Goal: Task Accomplishment & Management: Use online tool/utility

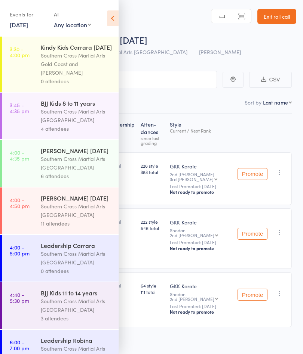
click at [21, 24] on link "[DATE]" at bounding box center [19, 25] width 18 height 8
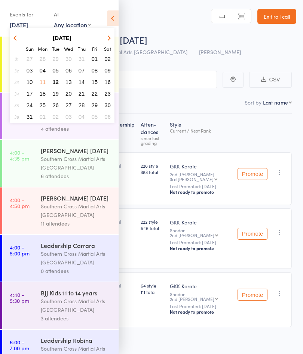
click at [58, 84] on span "12" at bounding box center [55, 82] width 6 height 6
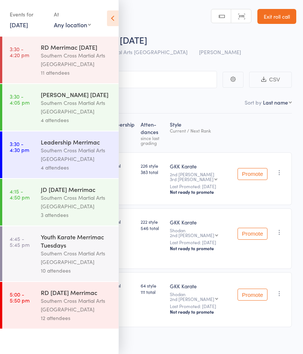
click at [86, 62] on div "Southern Cross Martial Arts [GEOGRAPHIC_DATA]" at bounding box center [76, 59] width 71 height 17
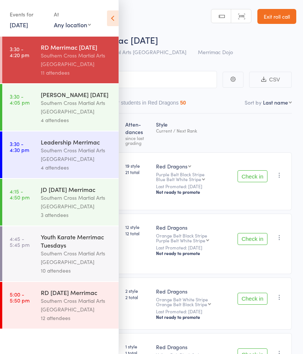
click at [114, 20] on icon at bounding box center [113, 18] width 12 height 16
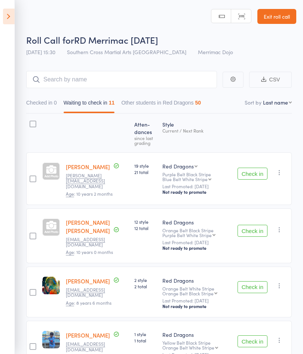
click at [256, 179] on button "Check in" at bounding box center [252, 174] width 30 height 12
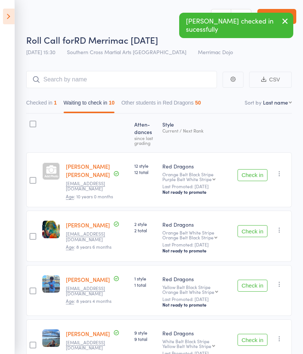
click at [253, 176] on button "Check in" at bounding box center [252, 175] width 30 height 12
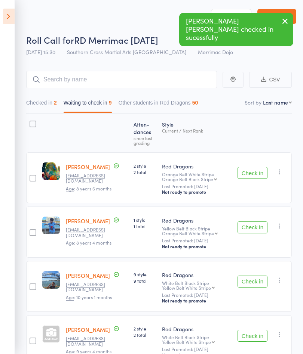
click at [255, 179] on button "Check in" at bounding box center [252, 173] width 30 height 12
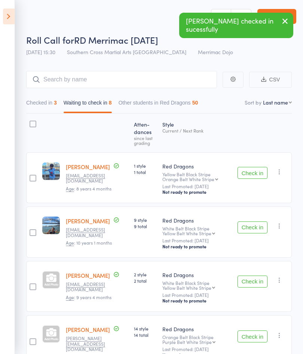
click at [251, 176] on button "Check in" at bounding box center [252, 173] width 30 height 12
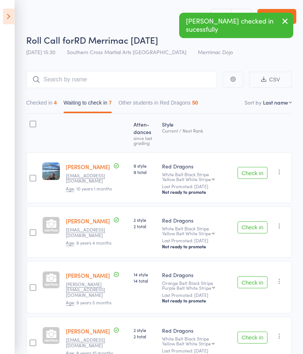
click at [282, 175] on icon "button" at bounding box center [278, 171] width 7 height 7
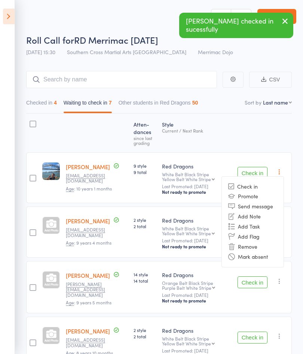
click at [264, 259] on li "Mark absent" at bounding box center [253, 257] width 62 height 10
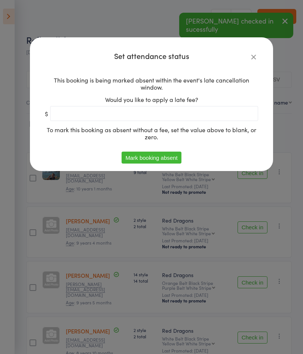
click at [173, 161] on button "Mark booking absent" at bounding box center [150, 158] width 59 height 12
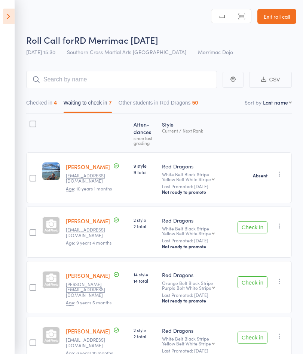
click at [255, 231] on button "Check in" at bounding box center [252, 228] width 30 height 12
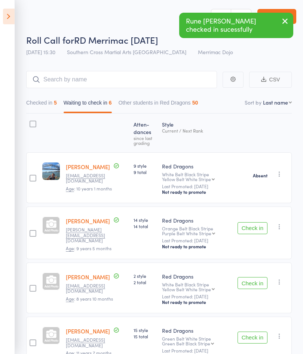
click at [257, 229] on button "Check in" at bounding box center [252, 228] width 30 height 12
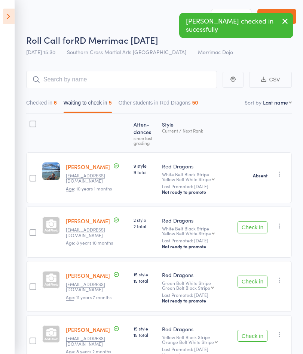
click at [281, 230] on icon "button" at bounding box center [278, 225] width 7 height 7
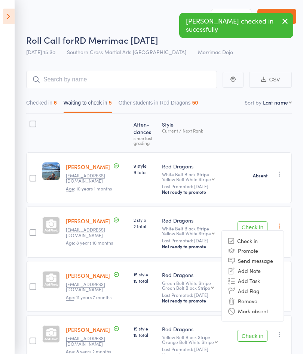
click at [265, 314] on li "Mark absent" at bounding box center [253, 311] width 62 height 10
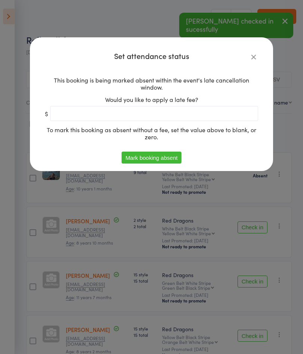
click at [172, 163] on button "Mark booking absent" at bounding box center [150, 158] width 59 height 12
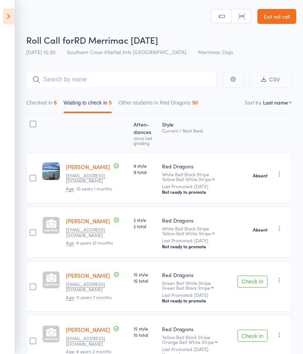
click at [256, 280] on button "Check in" at bounding box center [252, 282] width 30 height 12
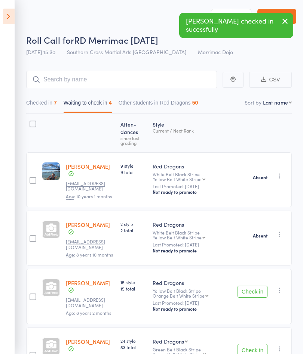
click at [259, 286] on button "Check in" at bounding box center [252, 292] width 30 height 12
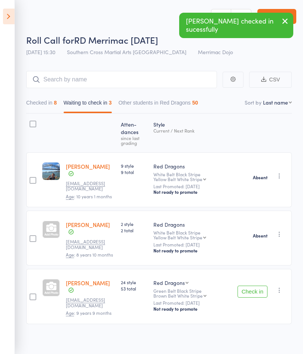
click at [254, 286] on button "Check in" at bounding box center [252, 292] width 30 height 12
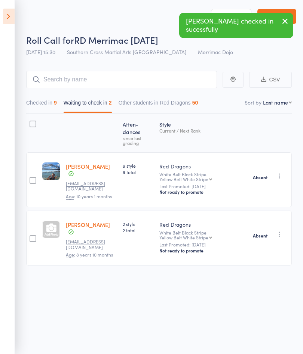
click at [10, 18] on icon at bounding box center [9, 17] width 12 height 16
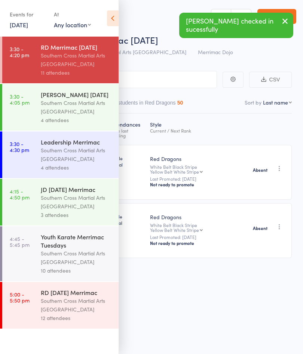
click at [86, 111] on div "Southern Cross Martial Arts [GEOGRAPHIC_DATA]" at bounding box center [76, 107] width 71 height 17
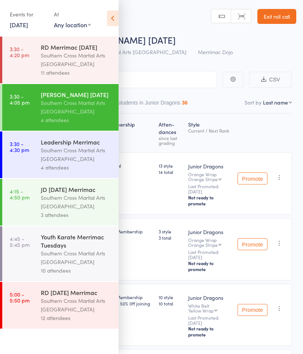
click at [123, 18] on header "Roll Call for [PERSON_NAME] [DATE] 15:30 Southern Cross Martial Arts Gold Coast…" at bounding box center [151, 30] width 303 height 60
click at [118, 17] on icon at bounding box center [113, 18] width 12 height 16
